Goal: Task Accomplishment & Management: Manage account settings

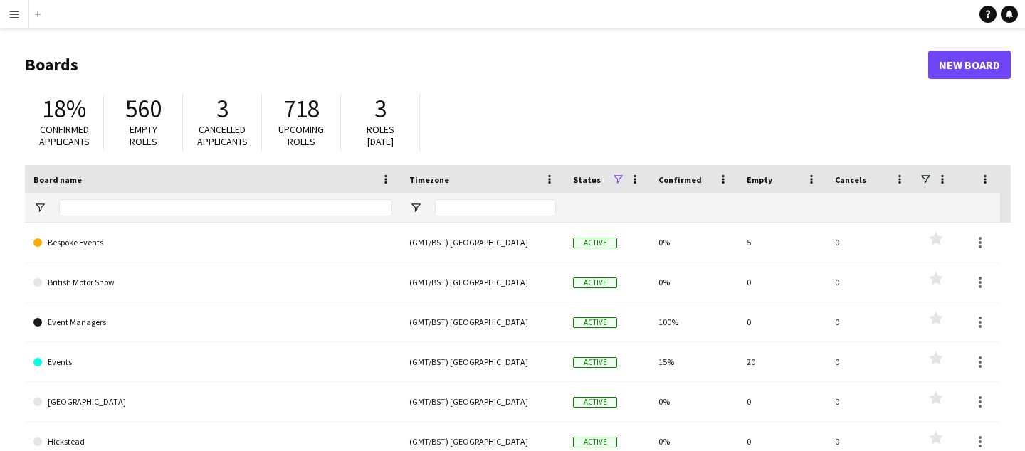
click at [19, 14] on app-icon "Menu" at bounding box center [14, 14] width 11 height 11
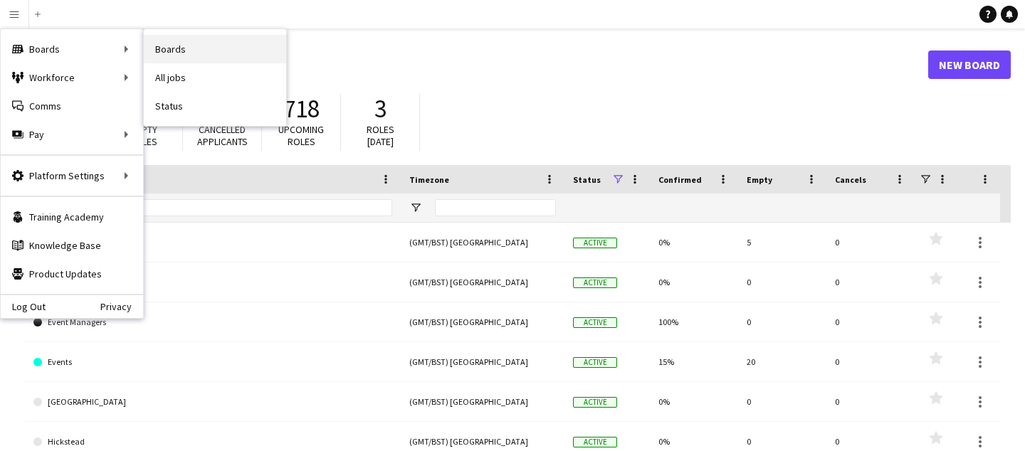
click at [165, 50] on link "Boards" at bounding box center [215, 49] width 142 height 28
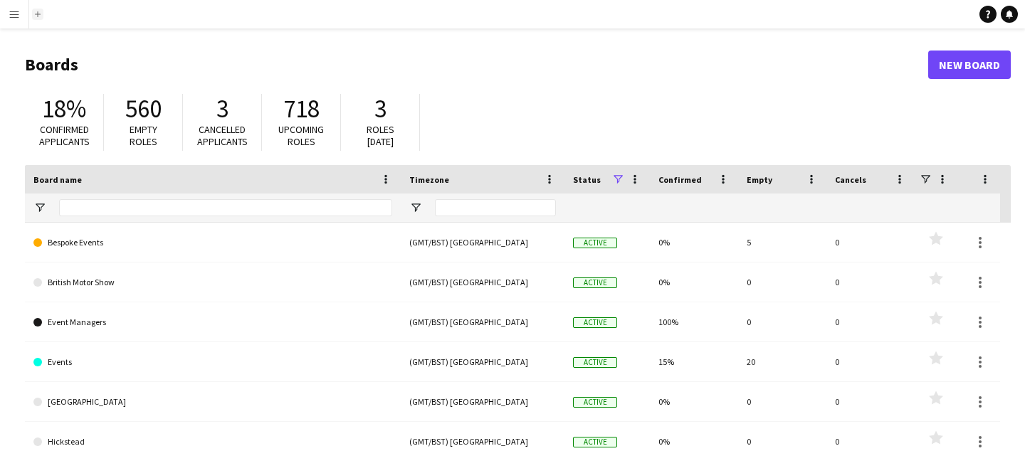
click at [37, 14] on app-icon "Add" at bounding box center [38, 14] width 6 height 6
click at [42, 16] on button "Add" at bounding box center [37, 14] width 11 height 11
click at [11, 16] on app-icon "Menu" at bounding box center [14, 14] width 11 height 11
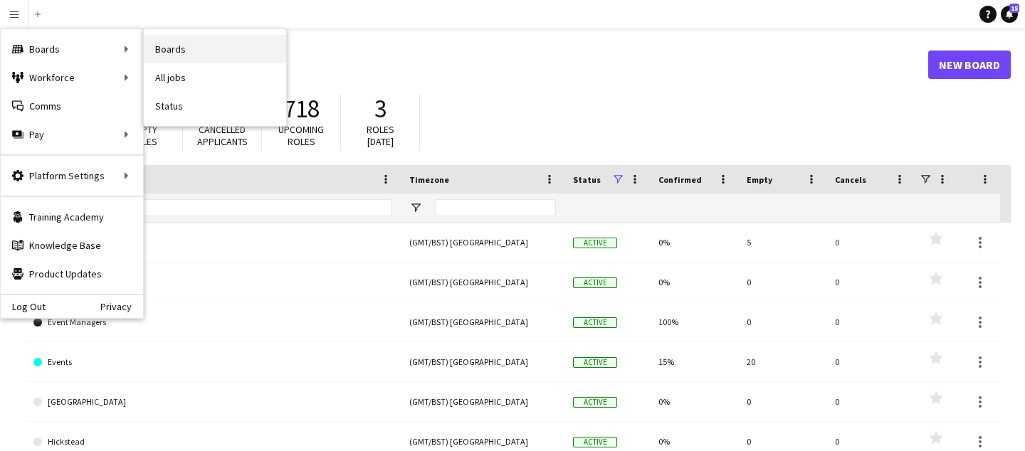
click at [175, 53] on link "Boards" at bounding box center [215, 49] width 142 height 28
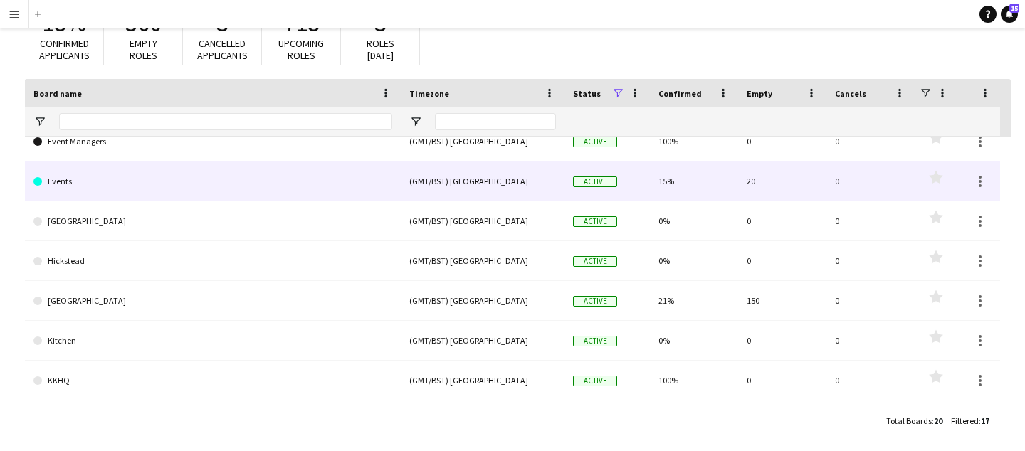
scroll to position [107, 0]
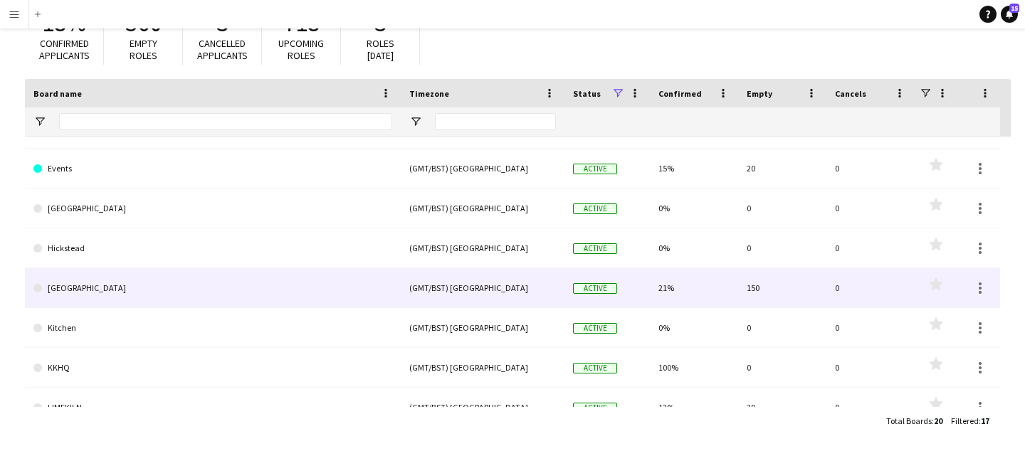
click at [115, 288] on link "[GEOGRAPHIC_DATA]" at bounding box center [212, 288] width 359 height 40
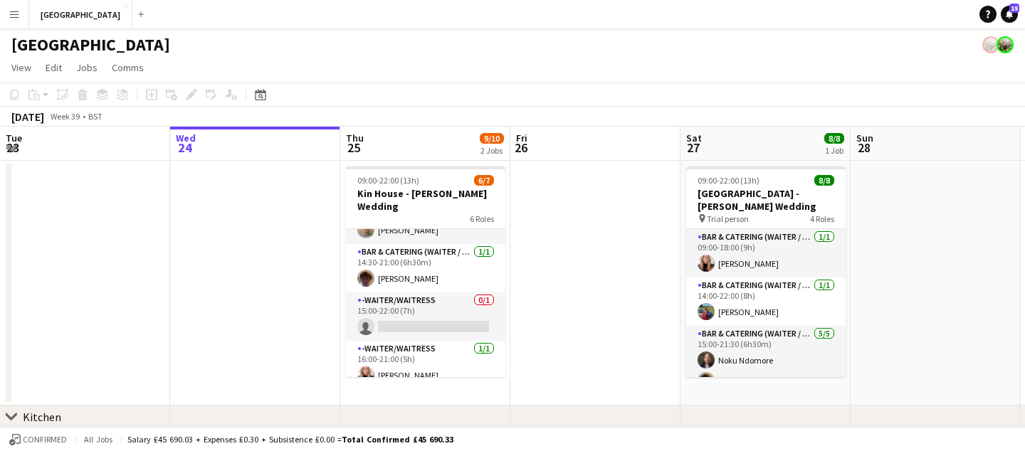
scroll to position [150, 0]
click at [417, 293] on app-card-role "-Waiter/Waitress 0/1 15:00-22:00 (7h) single-neutral-actions" at bounding box center [425, 317] width 159 height 48
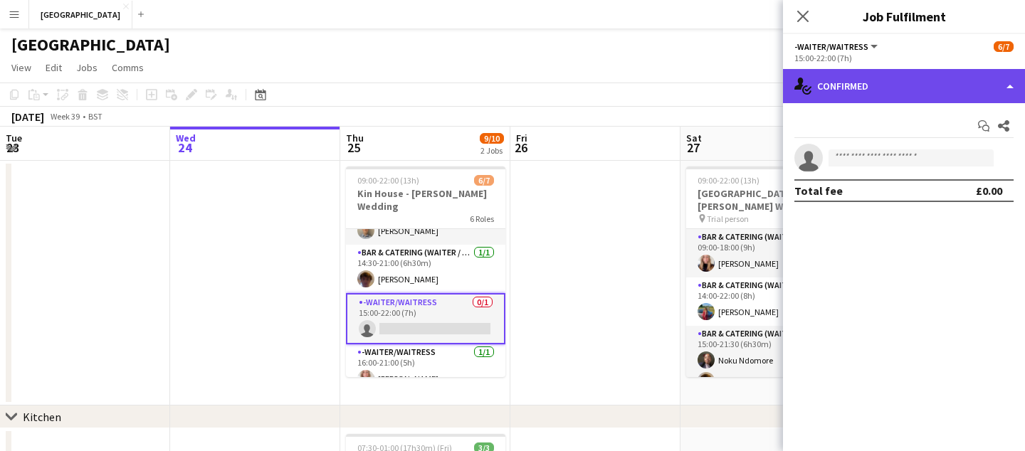
click at [813, 82] on div "single-neutral-actions-check-2 Confirmed" at bounding box center [904, 86] width 242 height 34
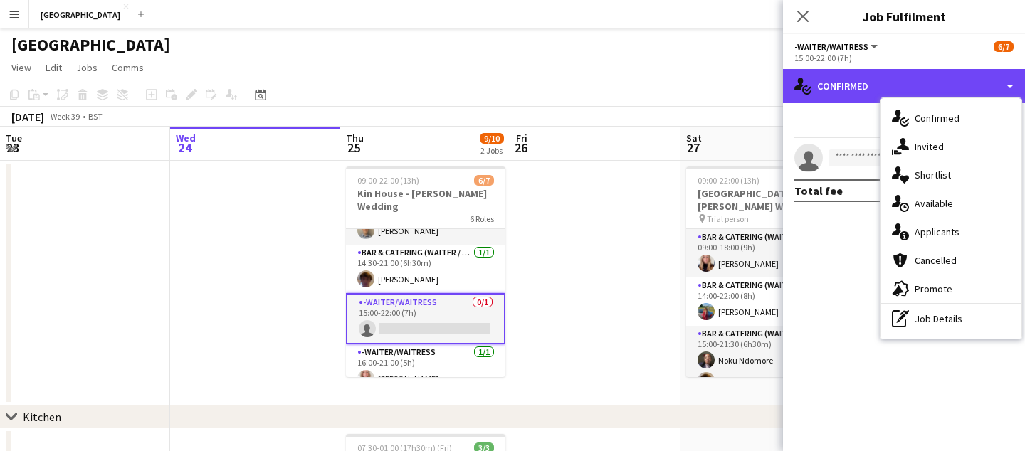
scroll to position [0, 0]
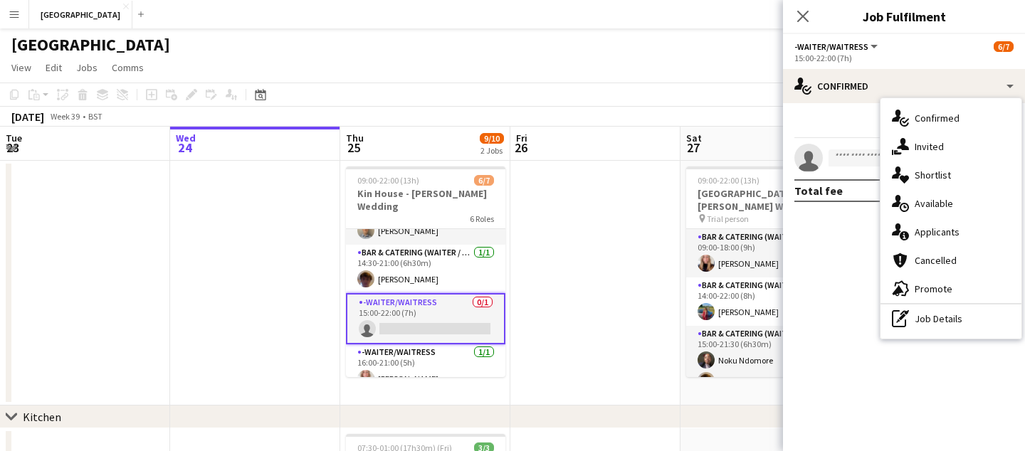
click at [709, 23] on app-navbar "Menu Boards Boards Boards All jobs Status Workforce Workforce My Workforce Recr…" at bounding box center [512, 14] width 1025 height 28
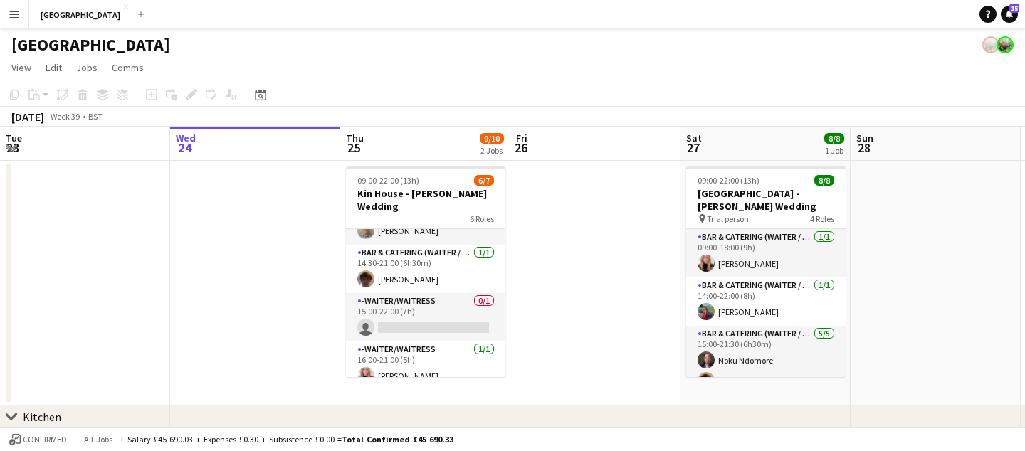
drag, startPoint x: 815, startPoint y: 2, endPoint x: 829, endPoint y: 2, distance: 14.2
click at [829, 2] on app-navbar "Menu Boards Boards Boards All jobs Status Workforce Workforce My Workforce Recr…" at bounding box center [512, 14] width 1025 height 28
click at [138, 14] on app-icon "Add" at bounding box center [141, 14] width 6 height 6
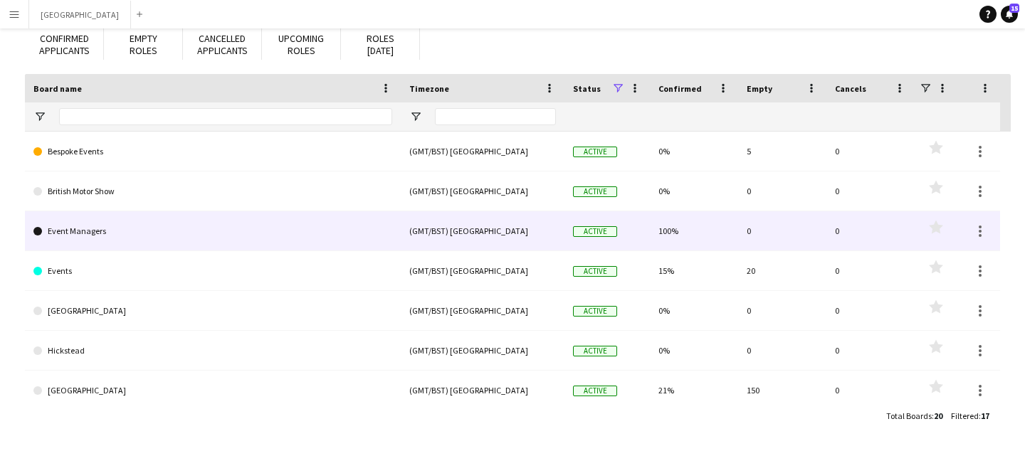
click at [105, 236] on link "Event Managers" at bounding box center [212, 231] width 359 height 40
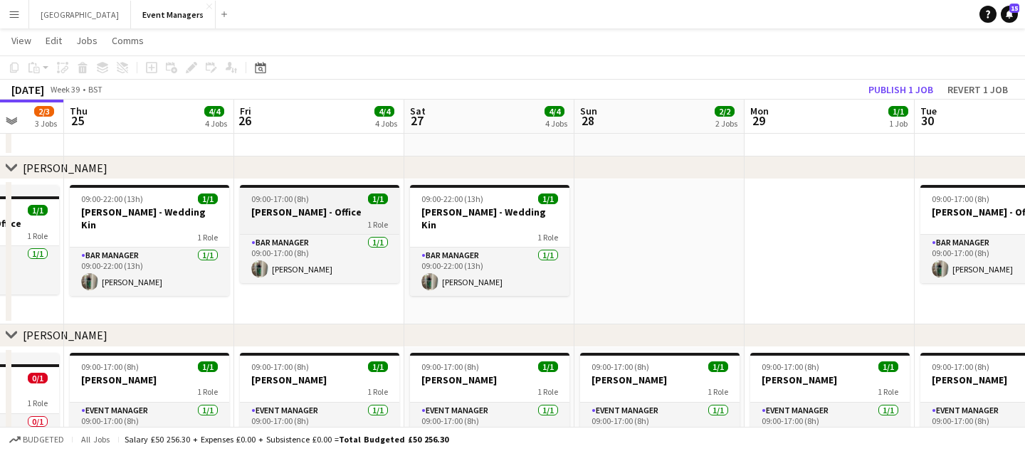
click at [297, 223] on div "1 Role" at bounding box center [319, 223] width 159 height 11
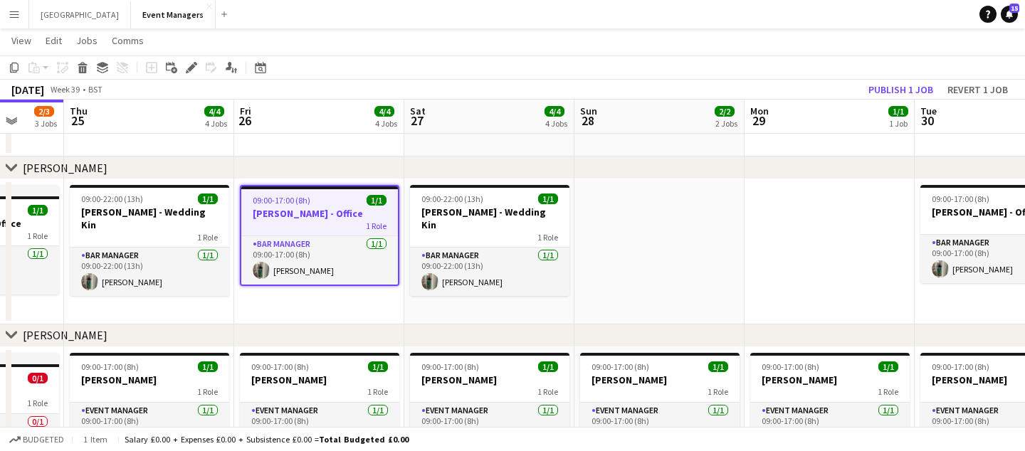
drag, startPoint x: 297, startPoint y: 223, endPoint x: 273, endPoint y: 210, distance: 27.1
click at [273, 210] on app-calendar-viewport "Sun 21 2/4 4 Jobs Mon 22 Tue 23 3/3 3 Jobs Wed 24 2/3 3 Jobs Thu 25 4/4 4 Jobs …" at bounding box center [512, 122] width 1025 height 740
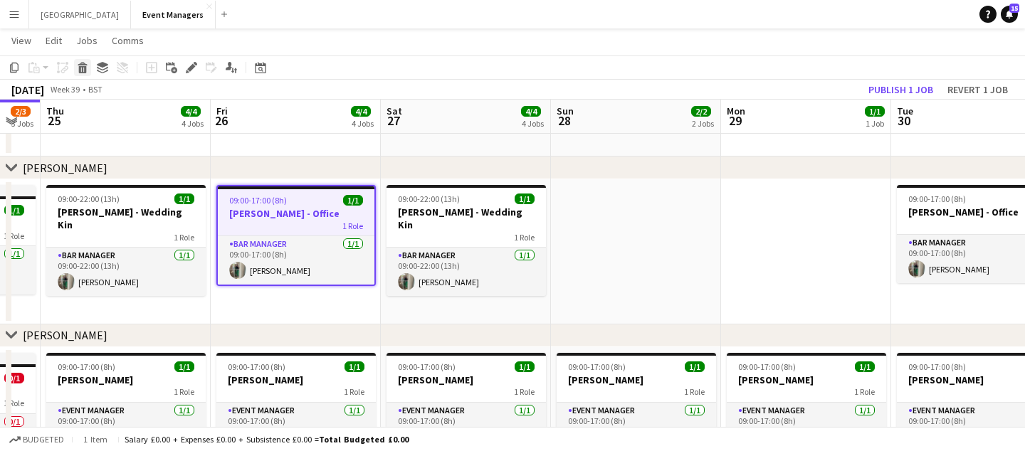
click at [85, 71] on icon at bounding box center [83, 69] width 8 height 7
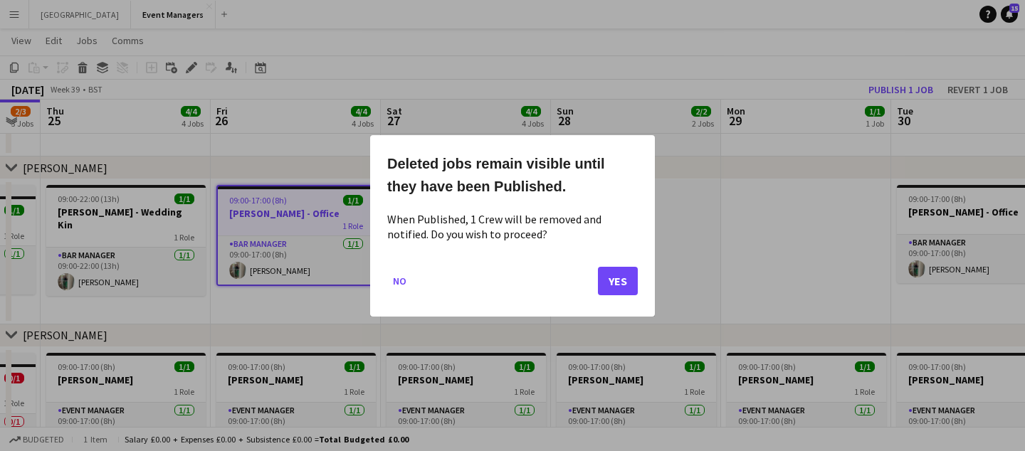
click at [623, 273] on button "Yes" at bounding box center [618, 280] width 40 height 28
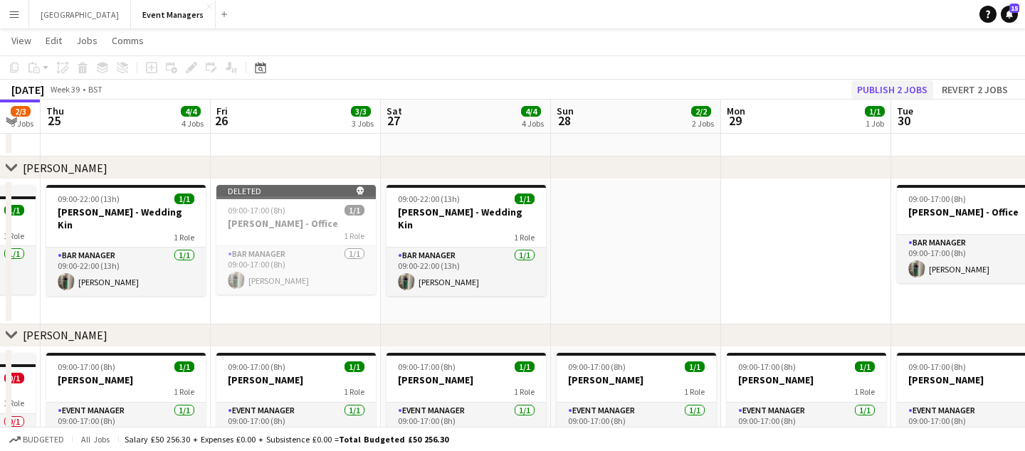
click at [872, 90] on button "Publish 2 jobs" at bounding box center [892, 89] width 82 height 19
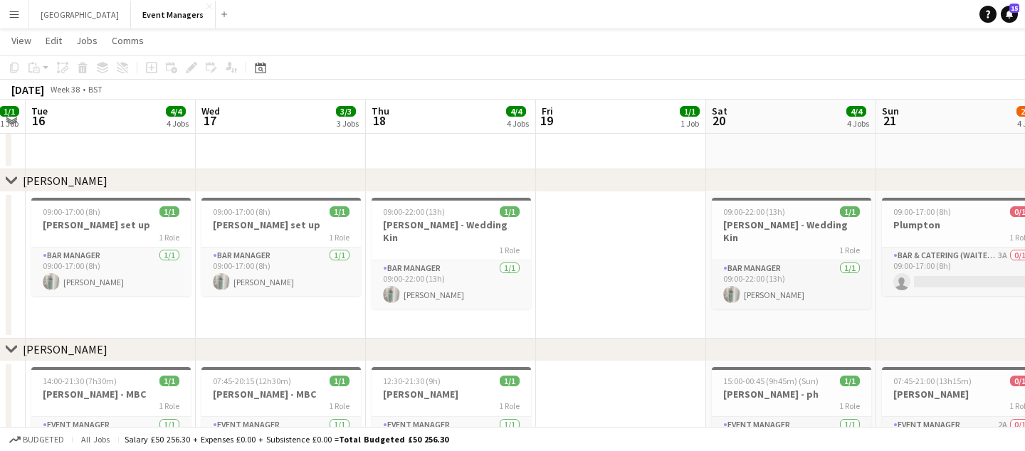
click at [583, 228] on app-date-cell at bounding box center [621, 265] width 170 height 147
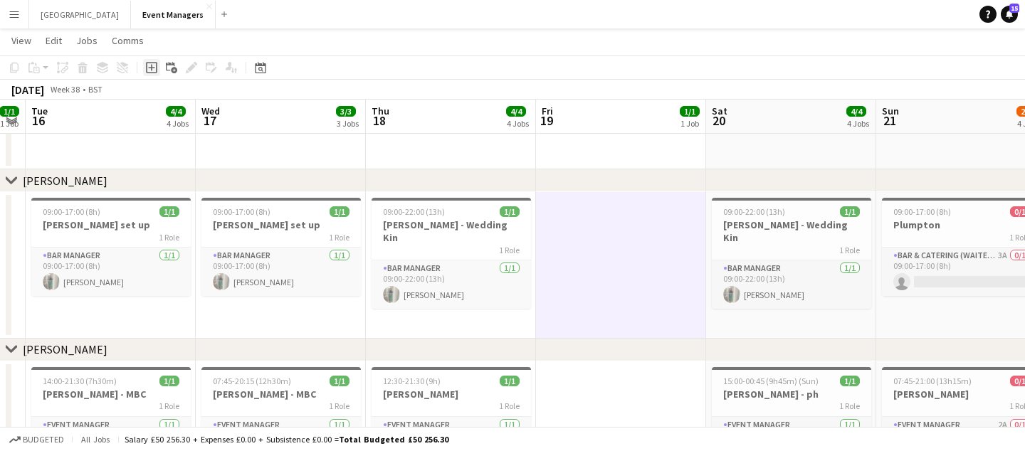
click at [147, 71] on icon at bounding box center [151, 67] width 11 height 11
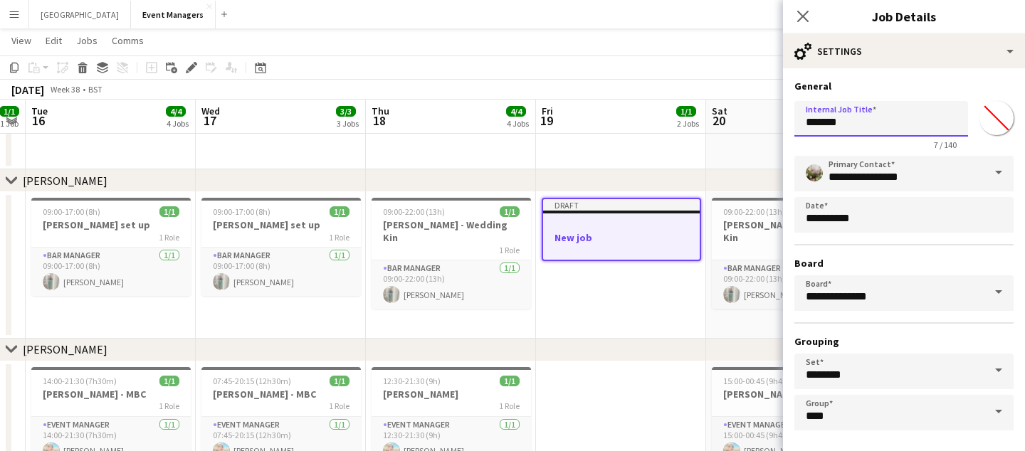
drag, startPoint x: 853, startPoint y: 118, endPoint x: 724, endPoint y: 125, distance: 129.0
click at [724, 125] on body "Menu Boards Boards Boards All jobs Status Workforce Workforce My Workforce Recr…" at bounding box center [512, 113] width 1025 height 834
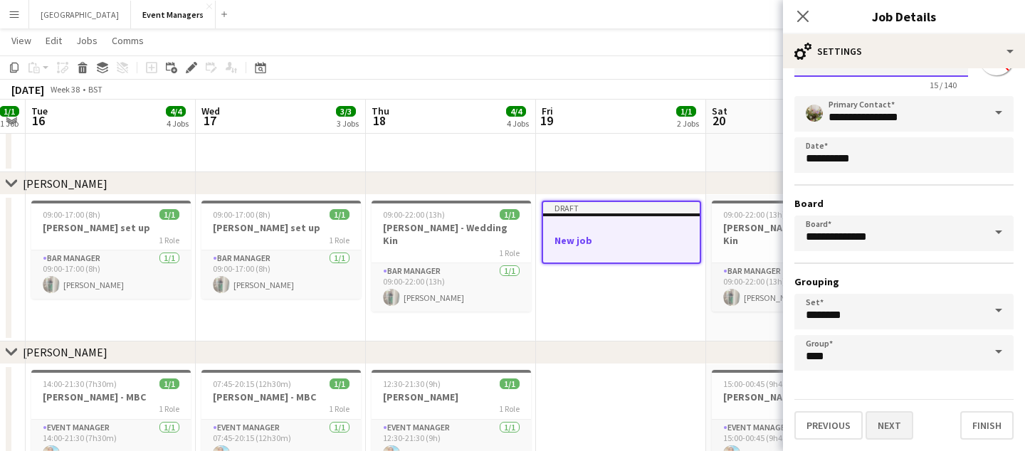
type input "**********"
click at [897, 433] on button "Next" at bounding box center [889, 425] width 48 height 28
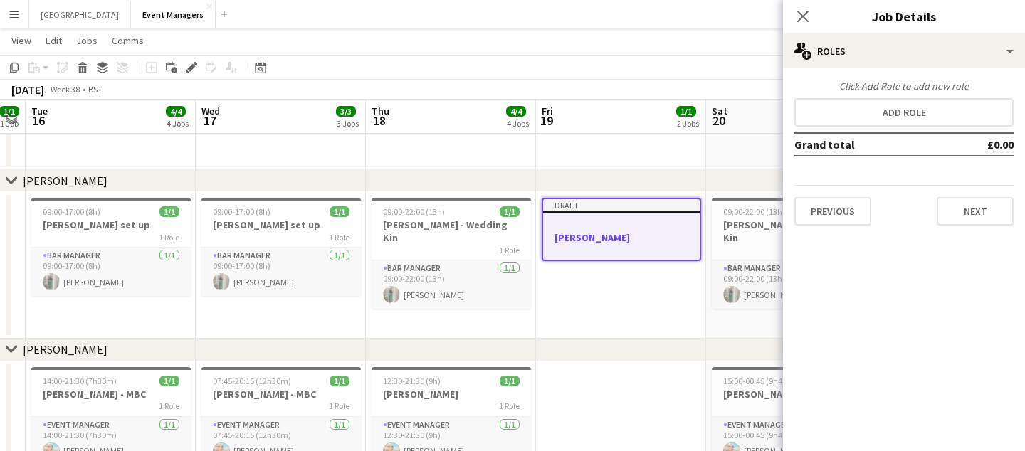
click at [724, 36] on app-page-menu "View Day view expanded Day view collapsed Month view Date picker Jump to [DATE]…" at bounding box center [512, 41] width 1025 height 27
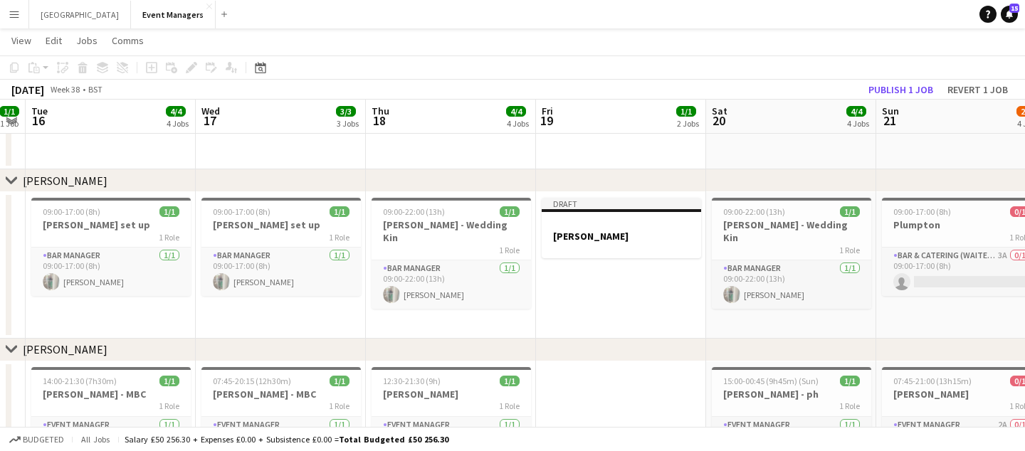
click at [724, 36] on app-page-menu "View Day view expanded Day view collapsed Month view Date picker Jump to [DATE]…" at bounding box center [512, 41] width 1025 height 27
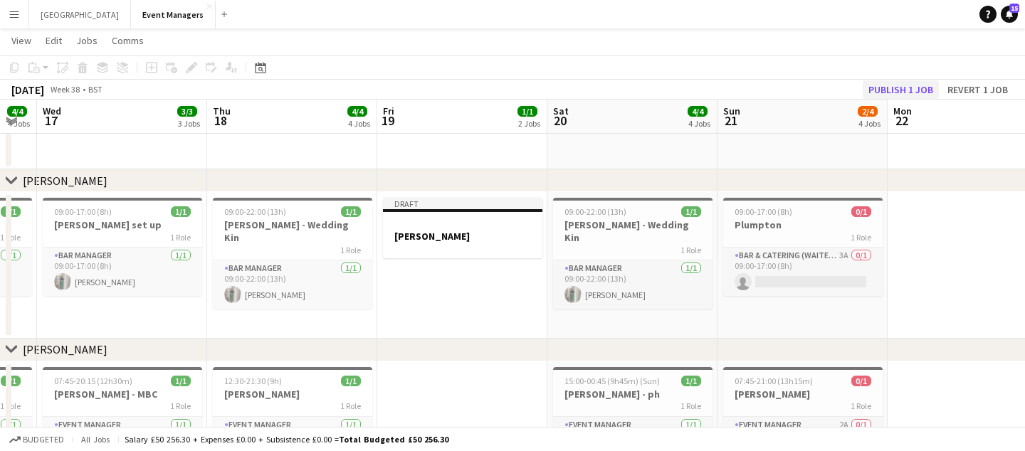
click at [891, 93] on button "Publish 1 job" at bounding box center [901, 89] width 76 height 19
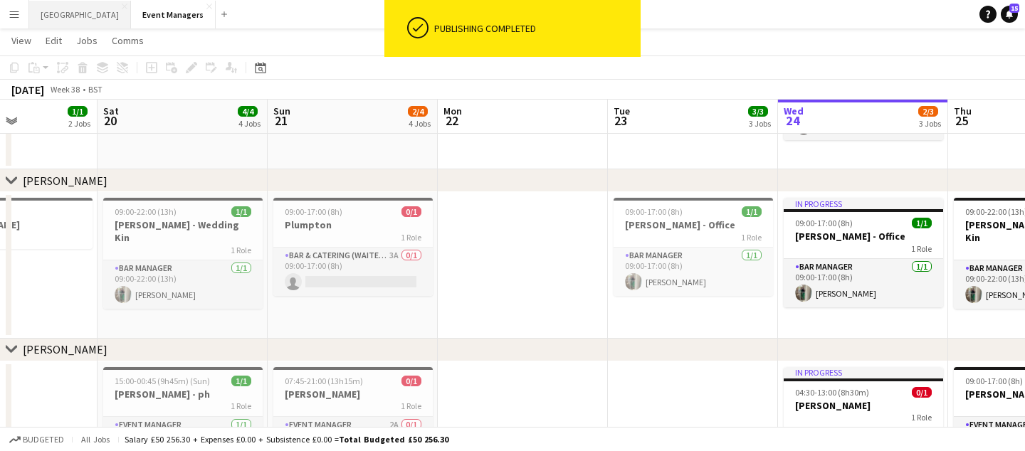
click at [56, 16] on button "[GEOGRAPHIC_DATA] Close" at bounding box center [80, 15] width 102 height 28
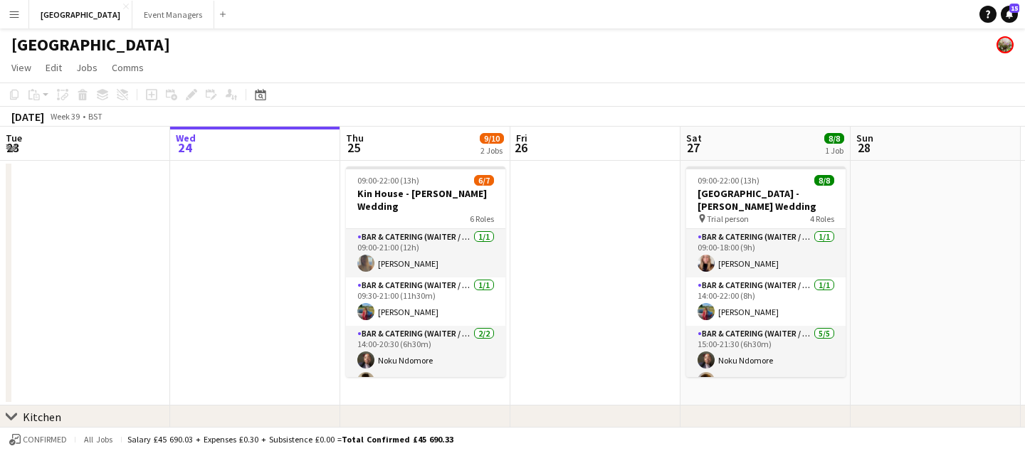
click at [655, 433] on div "Confirmed All jobs Salary £45 690.03 + Expenses £0.30 + Subsistence £0.00 = Tot…" at bounding box center [512, 439] width 1025 height 24
click at [580, 299] on app-date-cell at bounding box center [595, 283] width 170 height 245
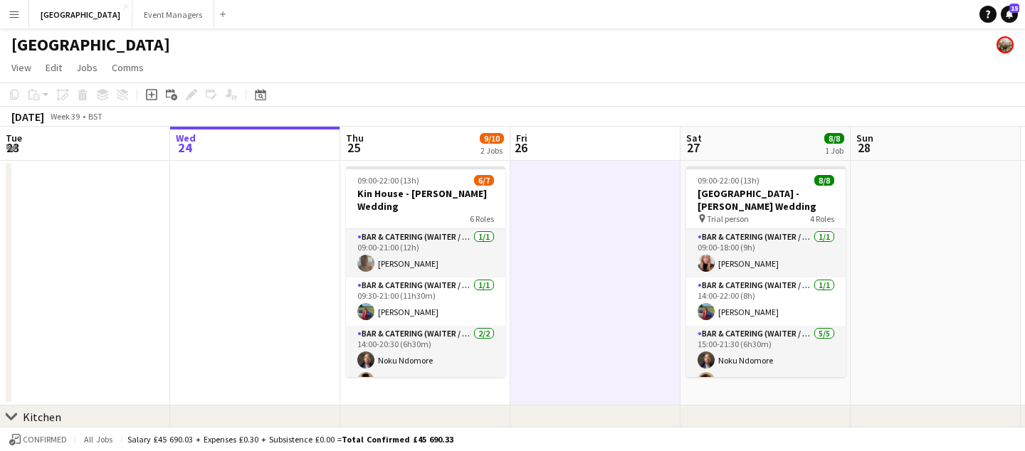
click at [599, 65] on app-page-menu "View Day view expanded Day view collapsed Month view Date picker Jump to [DATE]…" at bounding box center [512, 69] width 1025 height 27
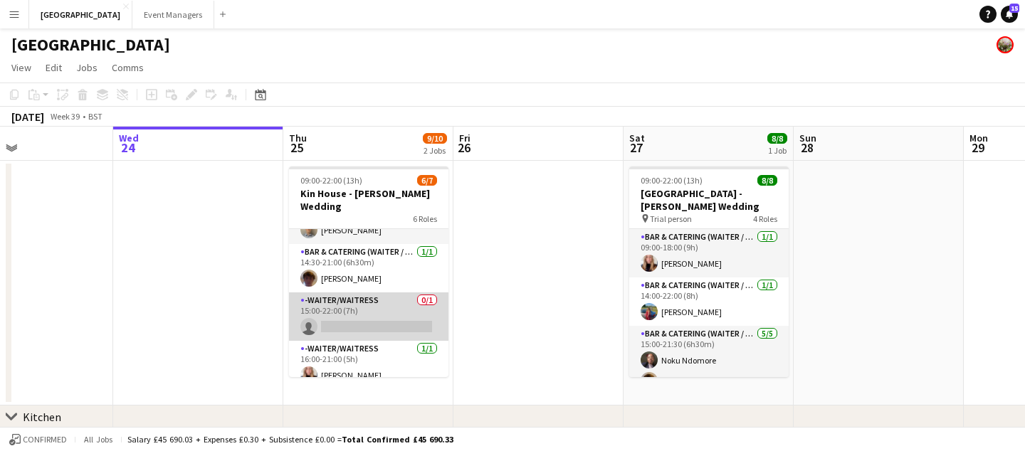
scroll to position [150, 0]
click at [376, 309] on app-card-role "-Waiter/Waitress 0/1 15:00-22:00 (7h) single-neutral-actions" at bounding box center [368, 317] width 159 height 48
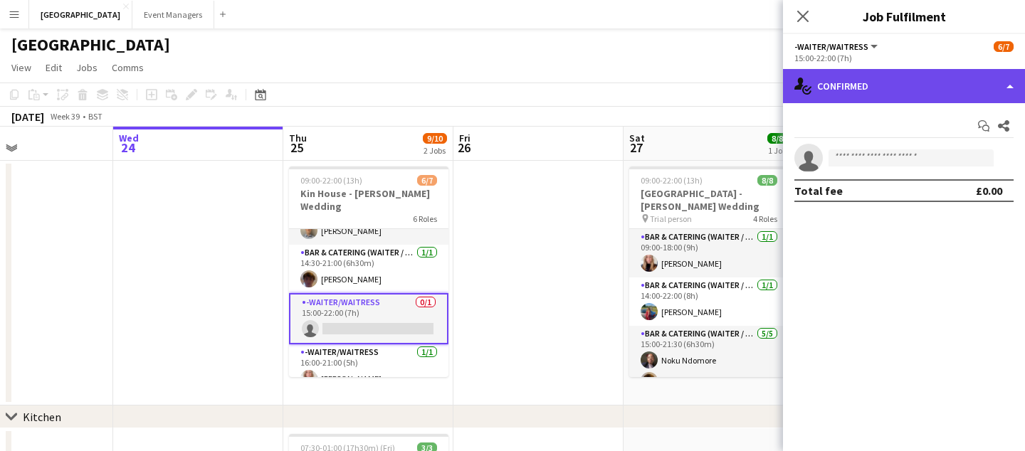
click at [932, 78] on div "single-neutral-actions-check-2 Confirmed" at bounding box center [904, 86] width 242 height 34
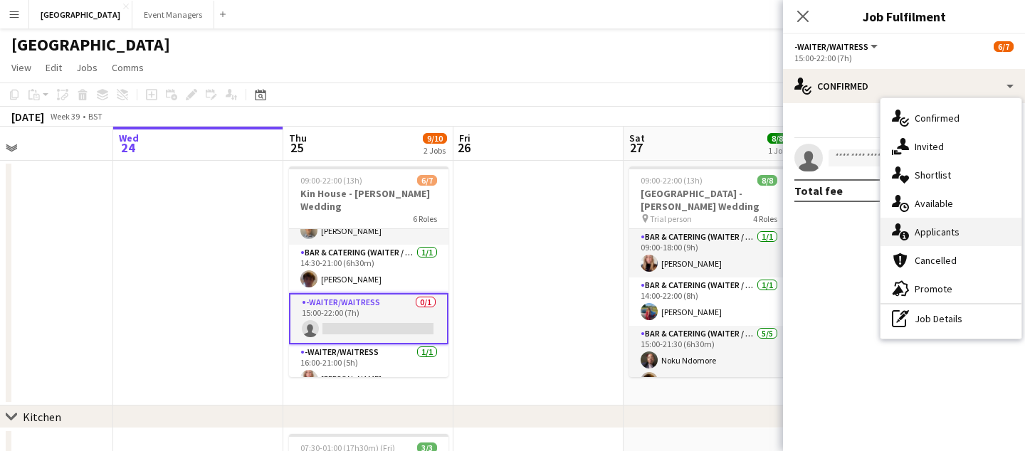
click at [959, 226] on div "single-neutral-actions-information Applicants" at bounding box center [950, 232] width 141 height 28
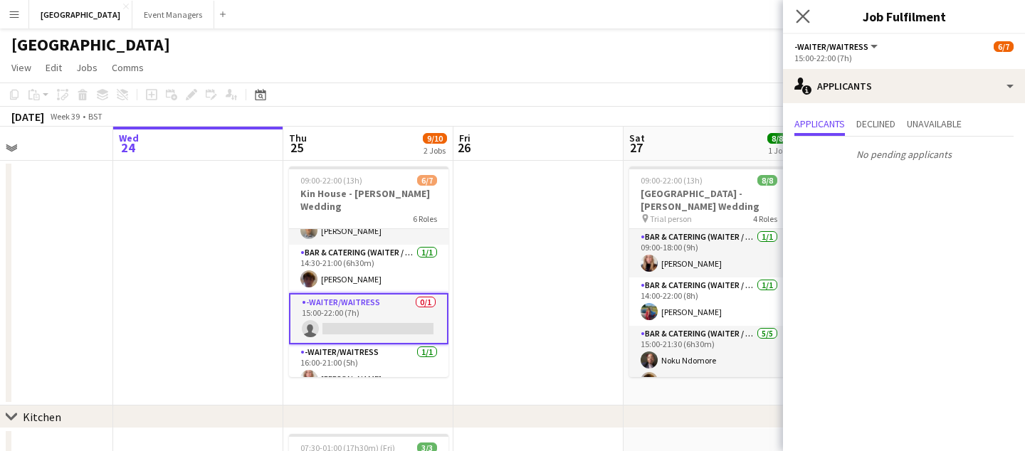
click at [805, 9] on icon "Close pop-in" at bounding box center [803, 16] width 14 height 14
